Goal: Transaction & Acquisition: Purchase product/service

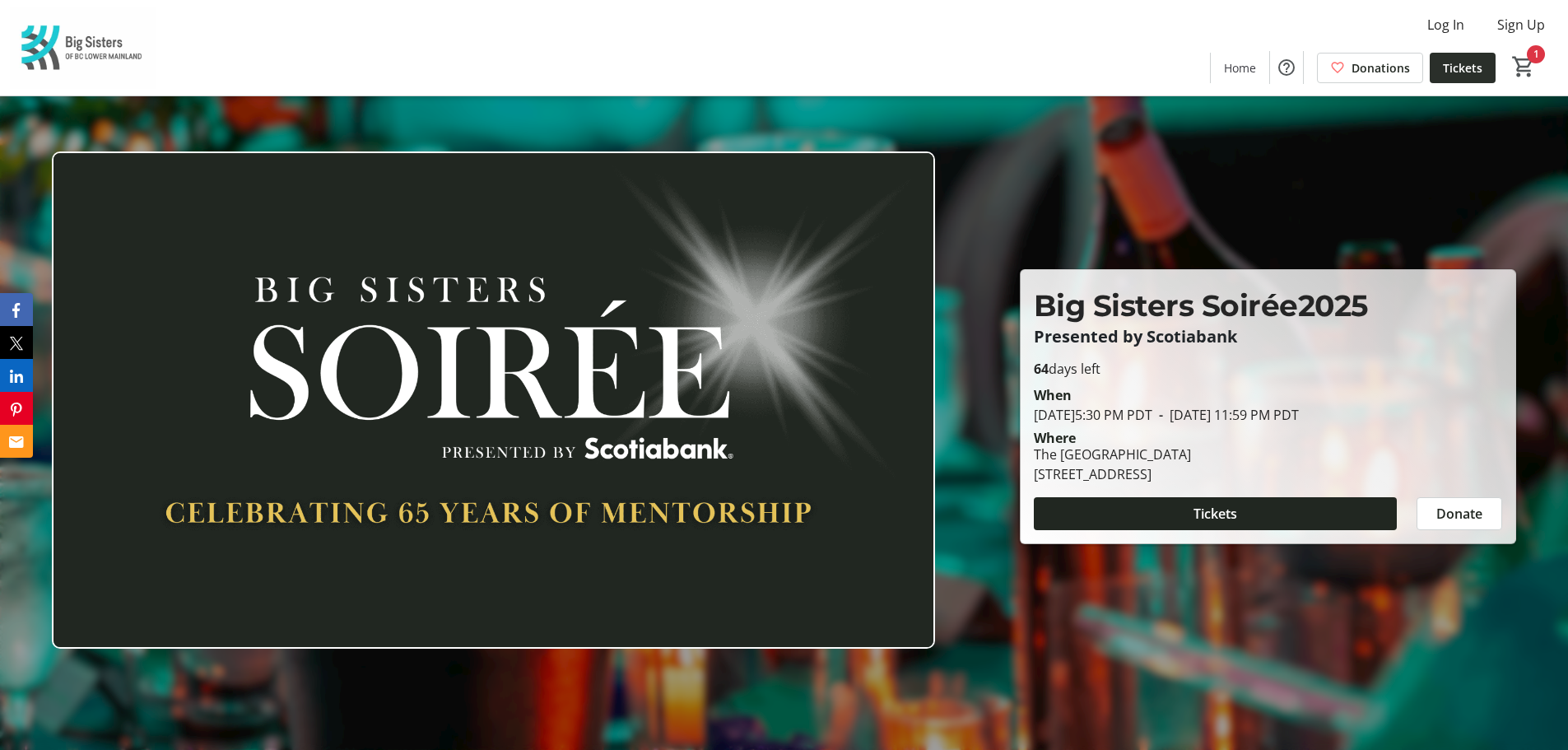
click at [1463, 69] on span "Tickets" at bounding box center [1462, 68] width 40 height 18
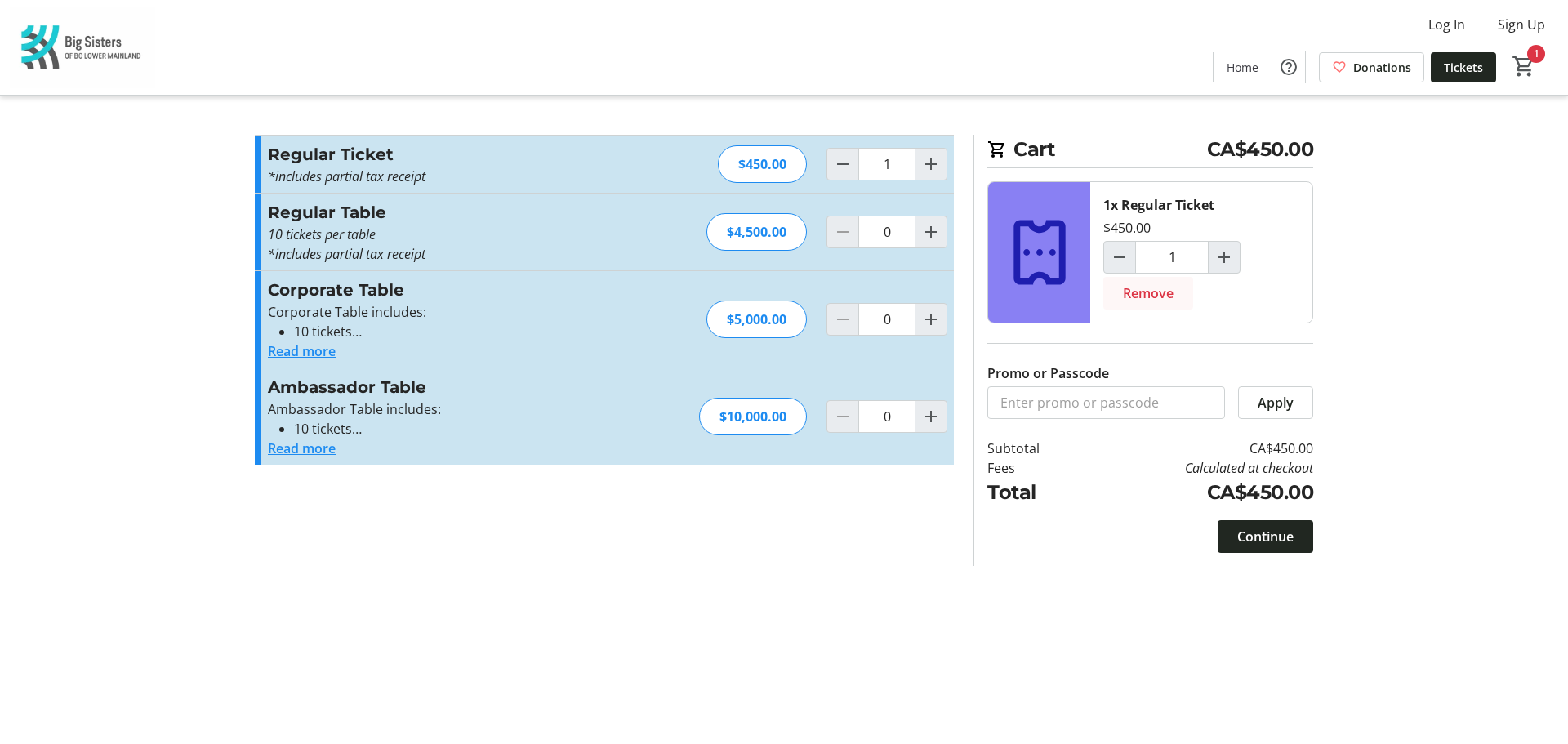
click at [1160, 286] on span "Remove" at bounding box center [1148, 293] width 51 height 19
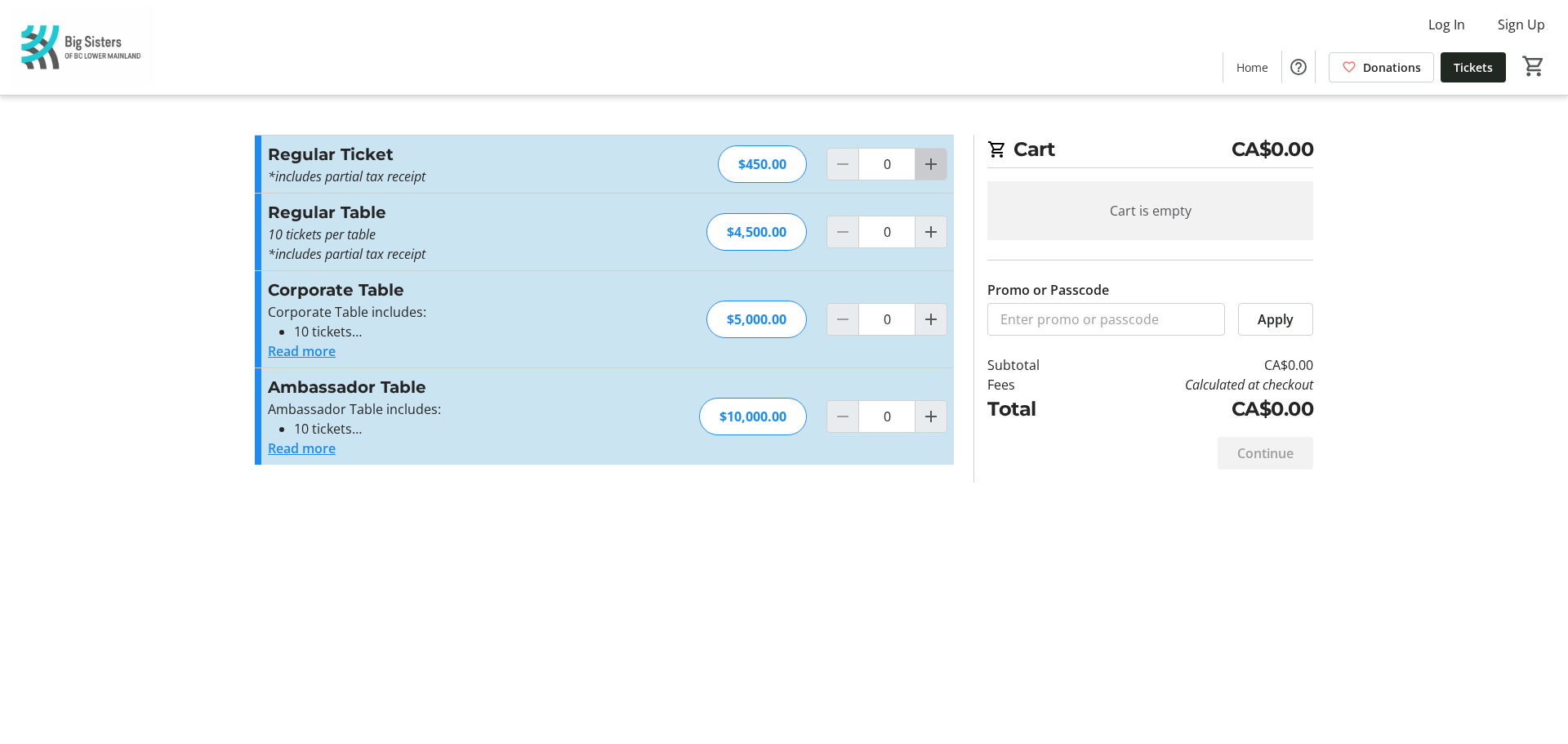
click at [934, 167] on mat-icon "Increment by one" at bounding box center [931, 163] width 19 height 19
type input "1"
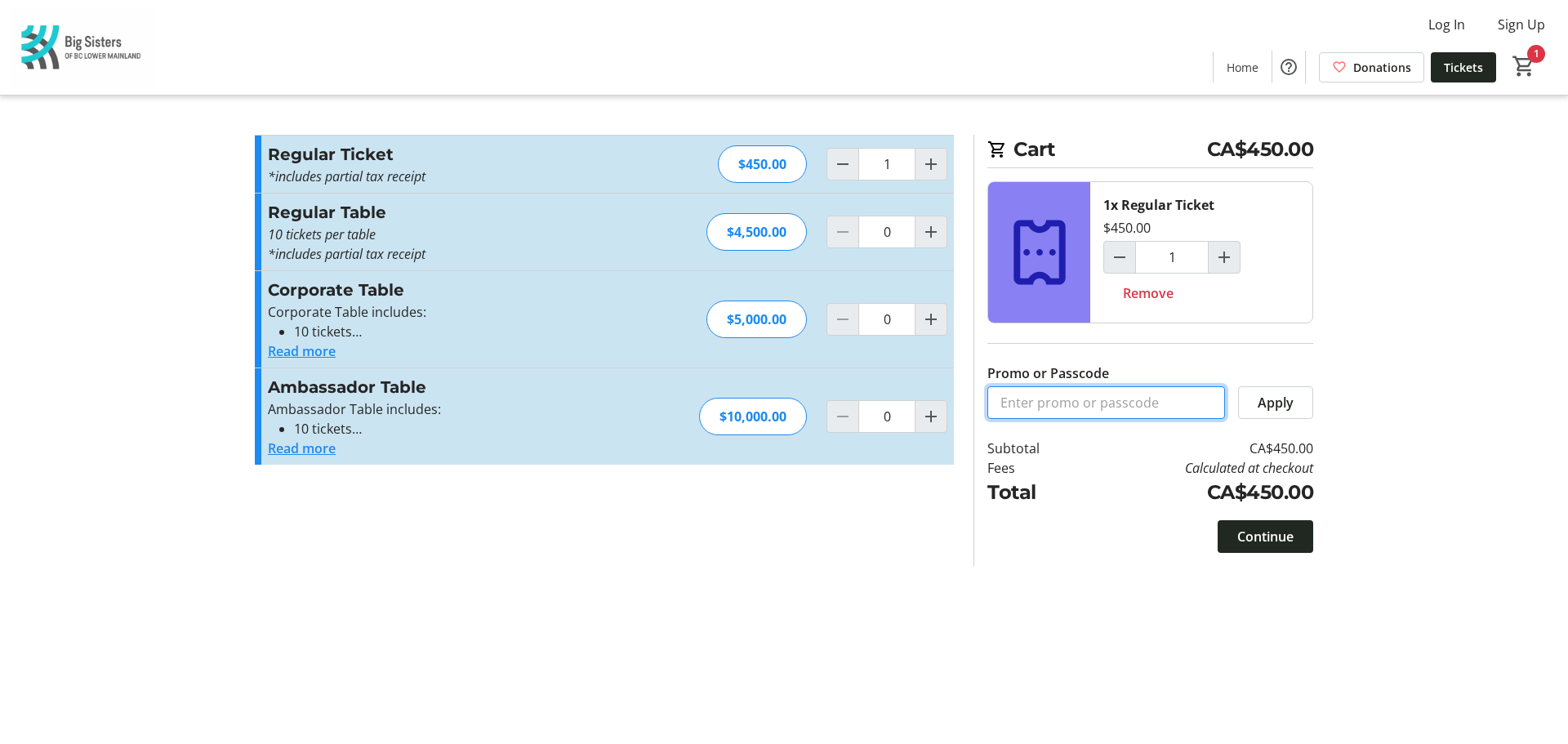
click at [1033, 402] on input "Promo or Passcode" at bounding box center [1106, 403] width 238 height 33
paste input "VIP_Pricing_Tickets"
type input "VIP_Pricing_Tickets"
click at [1131, 483] on td "CA$450.00" at bounding box center [1198, 492] width 231 height 29
click at [1279, 399] on span "Apply" at bounding box center [1275, 402] width 36 height 19
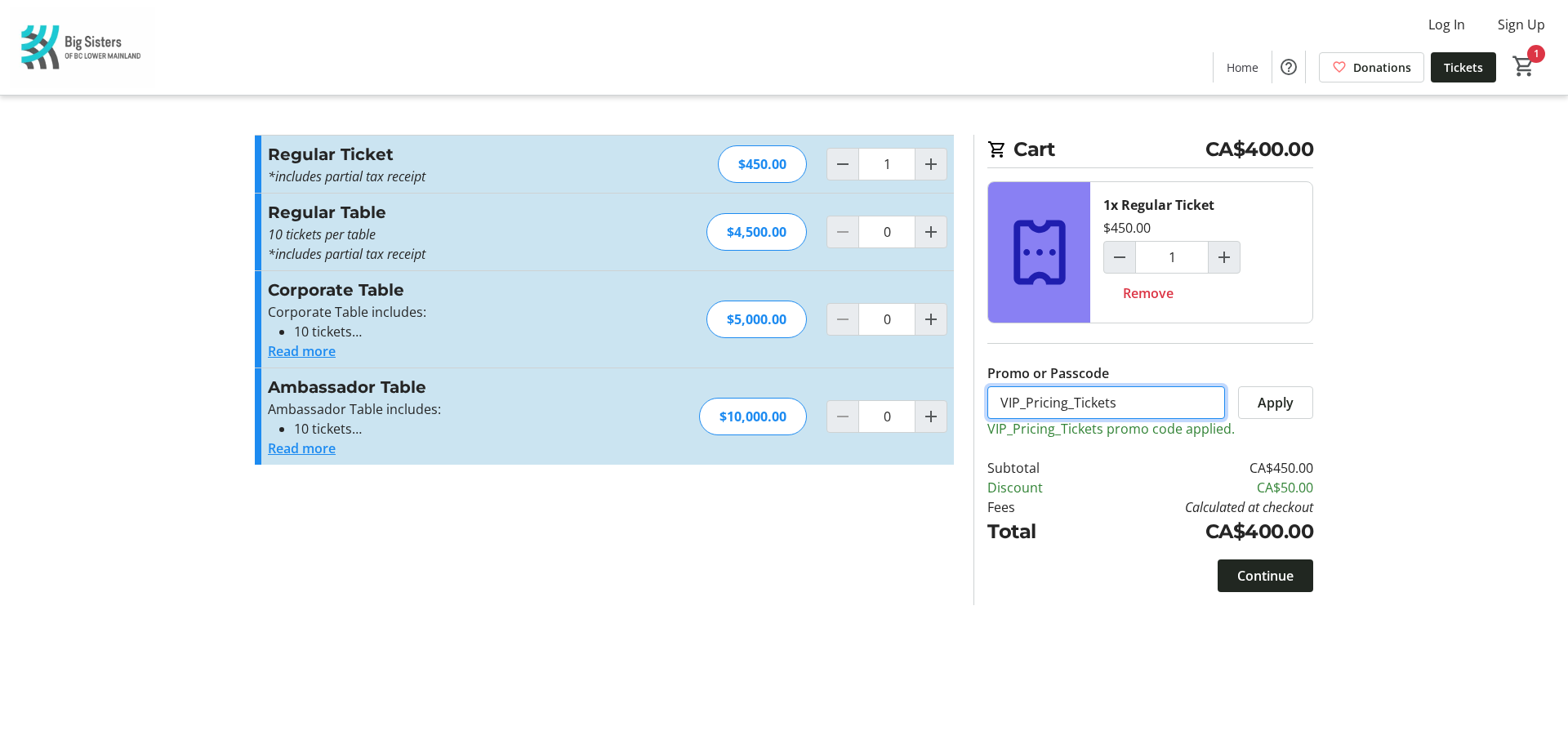
drag, startPoint x: 1101, startPoint y: 395, endPoint x: 932, endPoint y: 396, distance: 169.0
click at [932, 396] on div "Promo or Passcode Apply VIP_Pricing_Tickets promo code applied. Regular Ticket …" at bounding box center [784, 370] width 1078 height 470
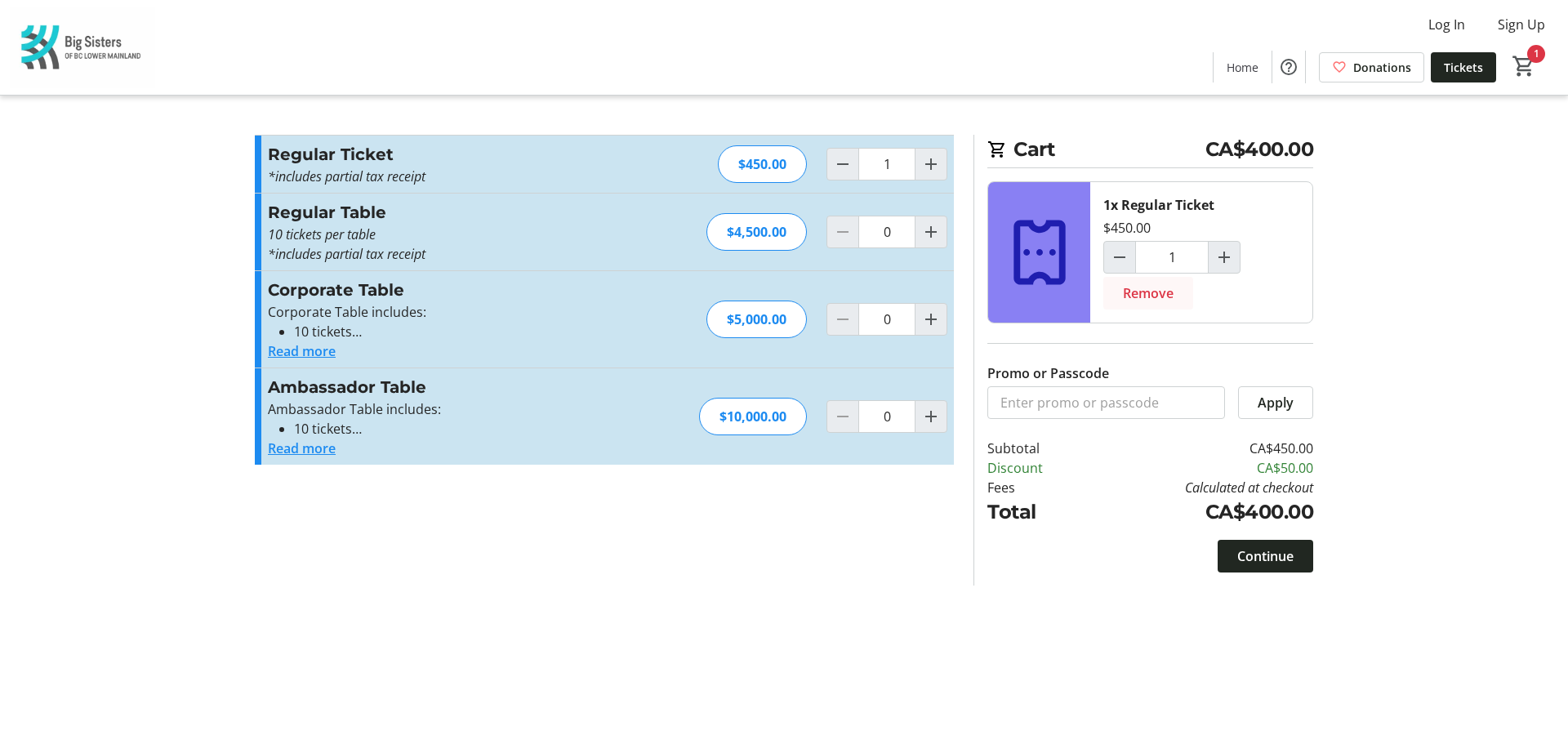
click at [1162, 297] on span "Remove" at bounding box center [1148, 293] width 51 height 19
type input "0"
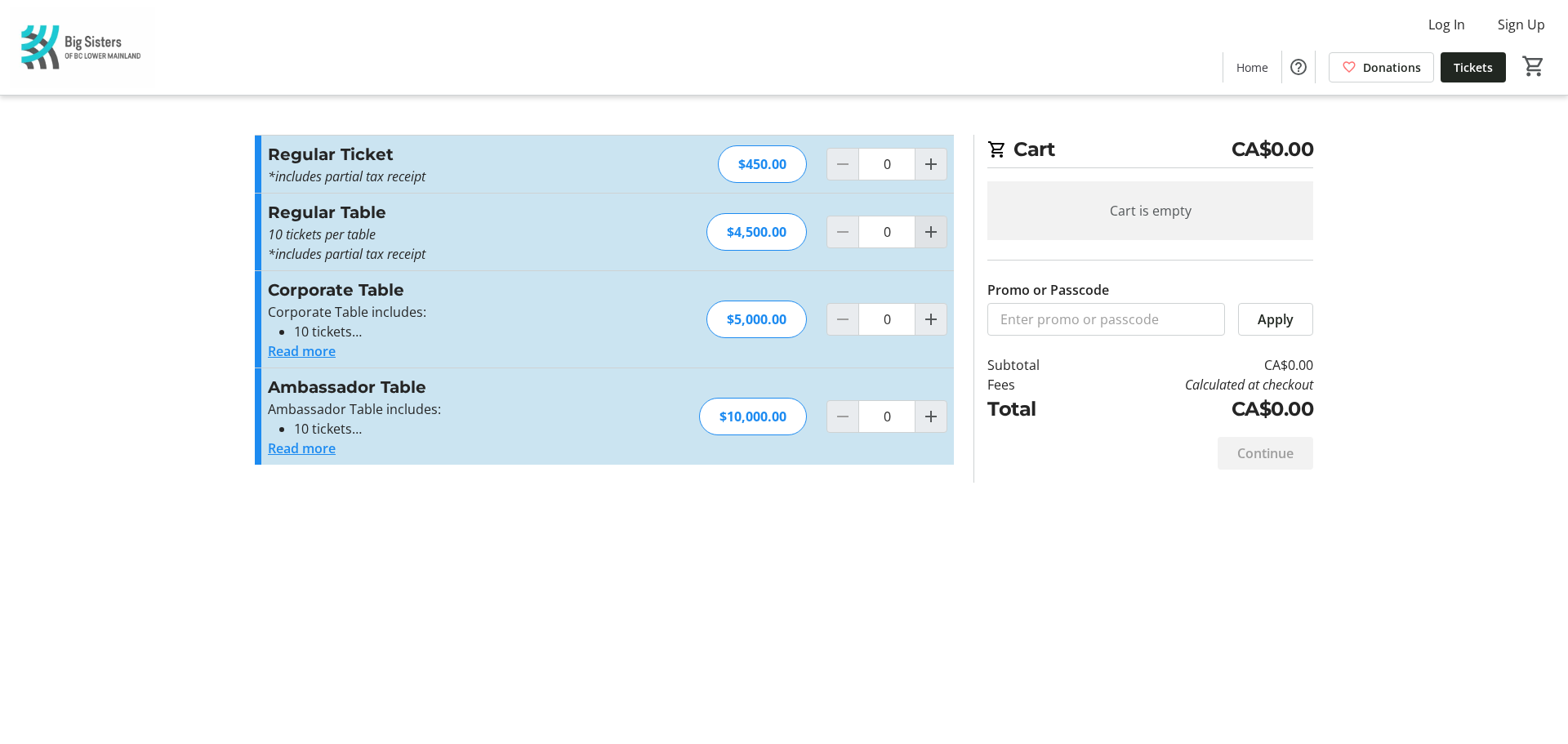
click at [922, 221] on span "Increment by one" at bounding box center [931, 232] width 31 height 31
type input "1"
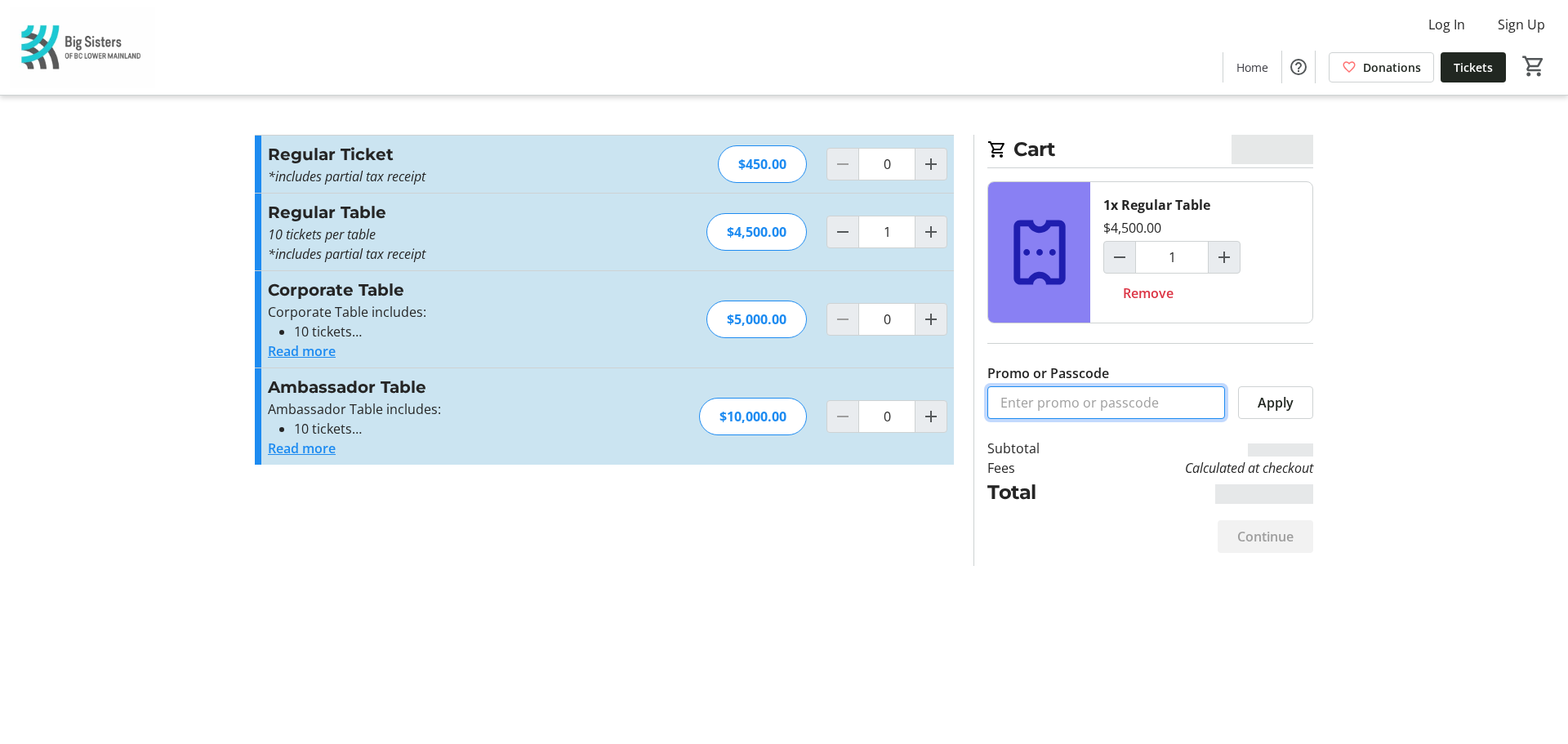
click at [1079, 401] on input "Promo or Passcode" at bounding box center [1106, 403] width 238 height 33
paste input "VIP_Pricing_Tables"
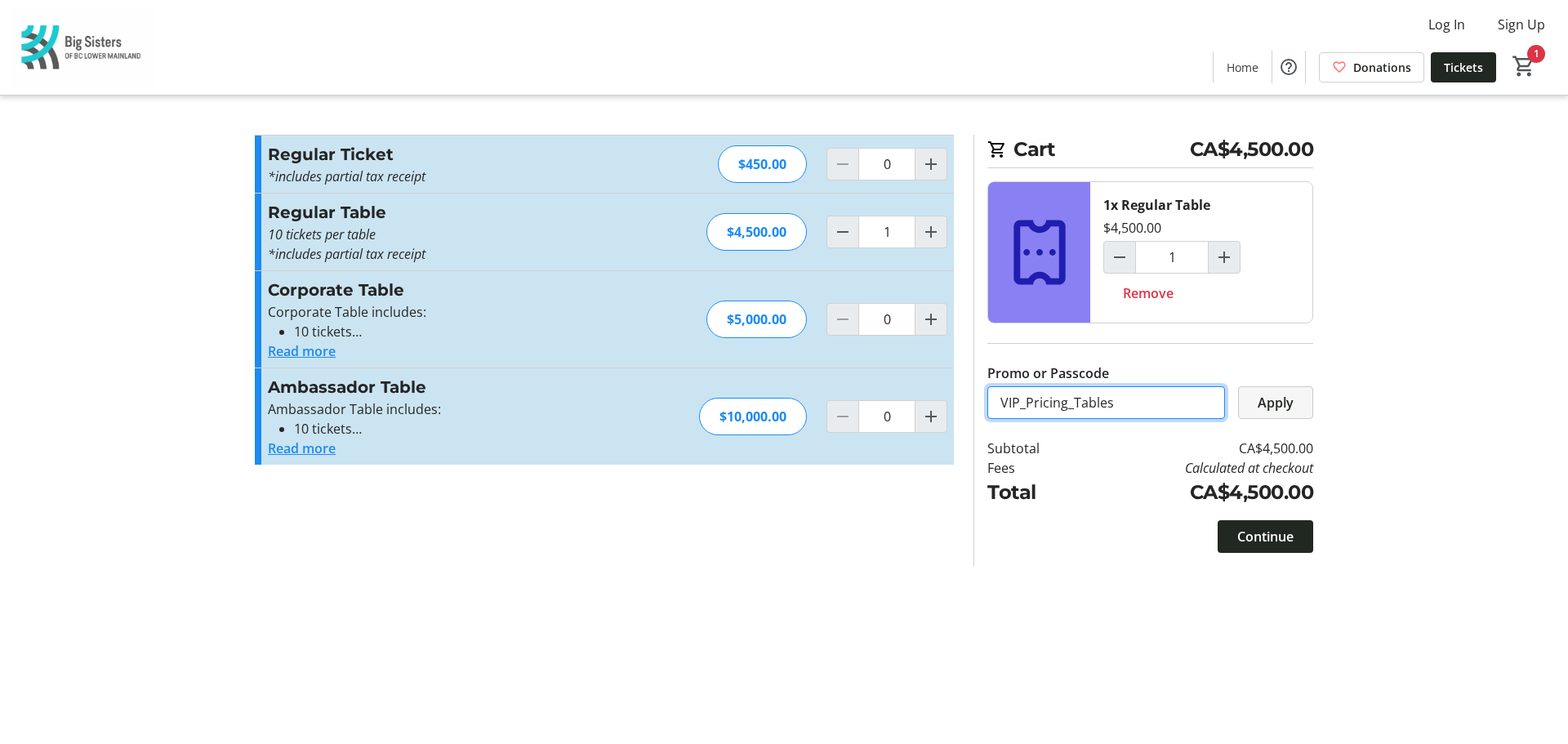
type input "VIP_Pricing_Tables"
click at [1296, 411] on span at bounding box center [1276, 402] width 73 height 39
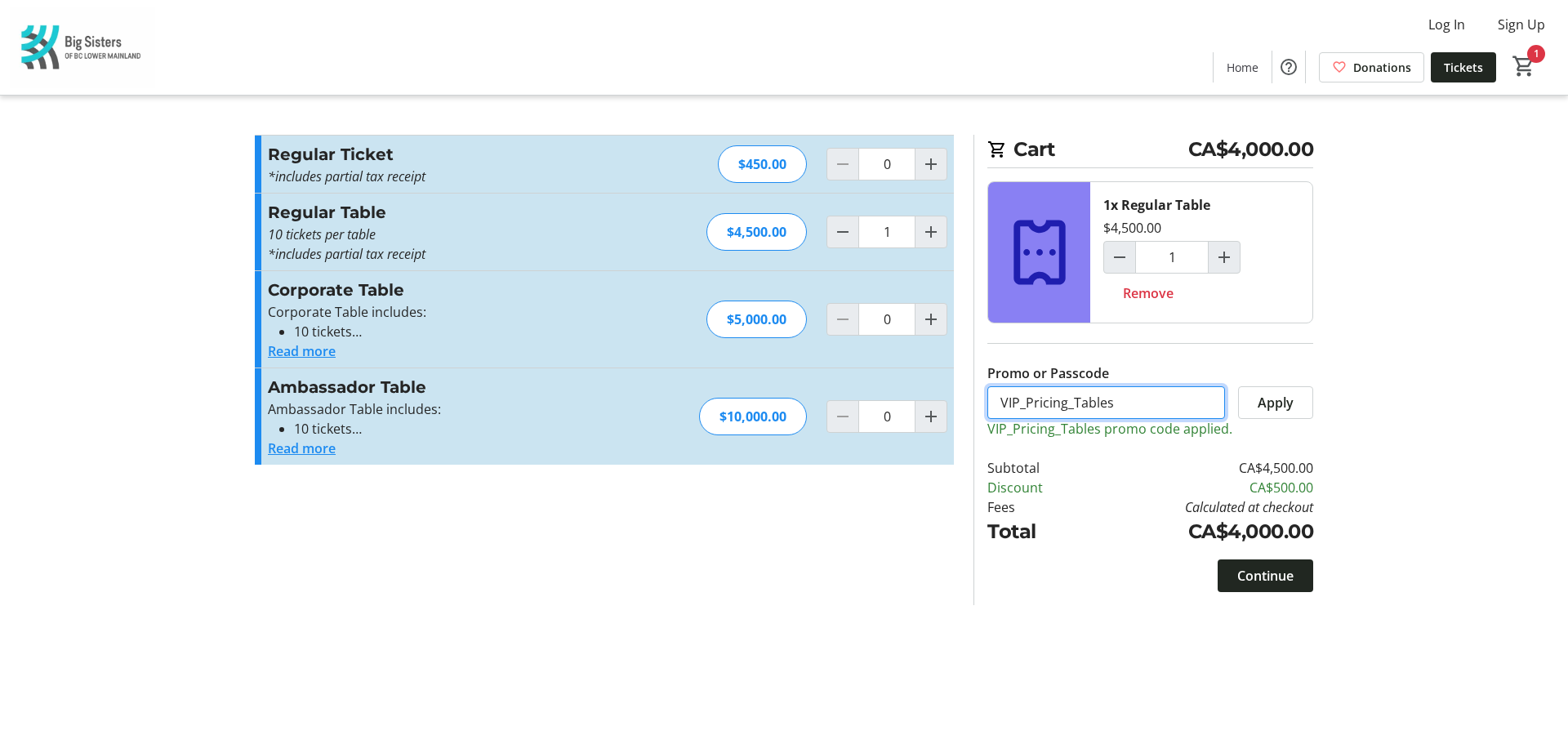
drag, startPoint x: 1150, startPoint y: 409, endPoint x: 971, endPoint y: 412, distance: 179.0
click at [971, 412] on section "Cart CA$4,000.00 1x Regular Table $4,500.00 1 Remove Promo or Passcode VIP_Pric…" at bounding box center [1143, 370] width 359 height 470
